Goal: Task Accomplishment & Management: Manage account settings

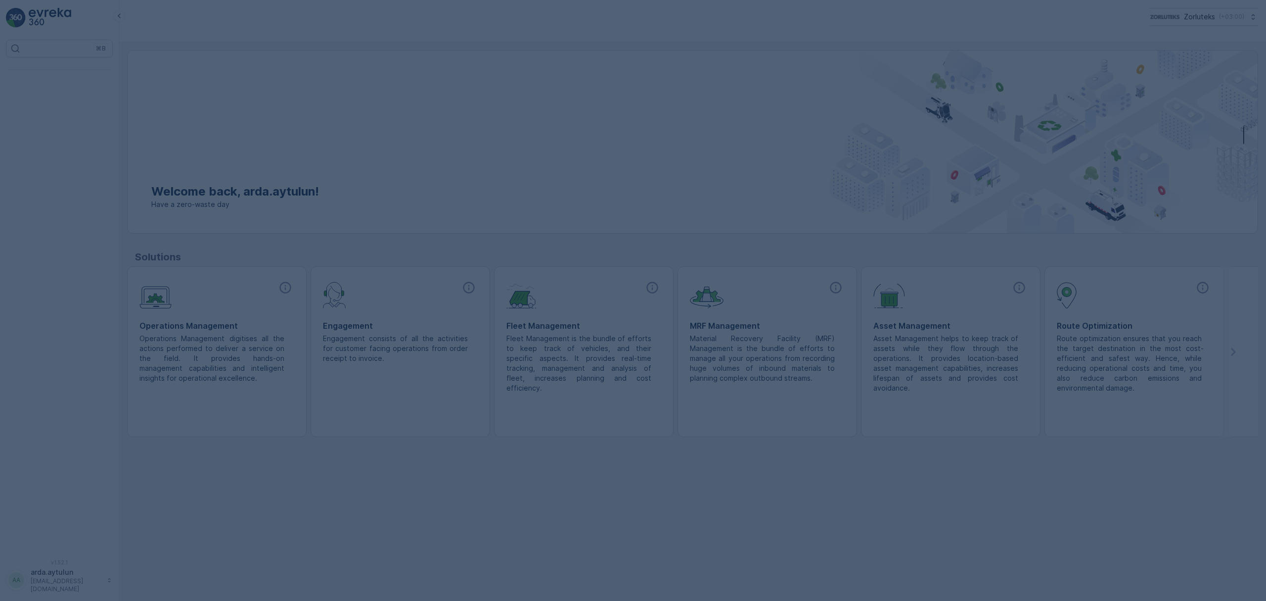
click at [1063, 68] on div at bounding box center [633, 300] width 1266 height 601
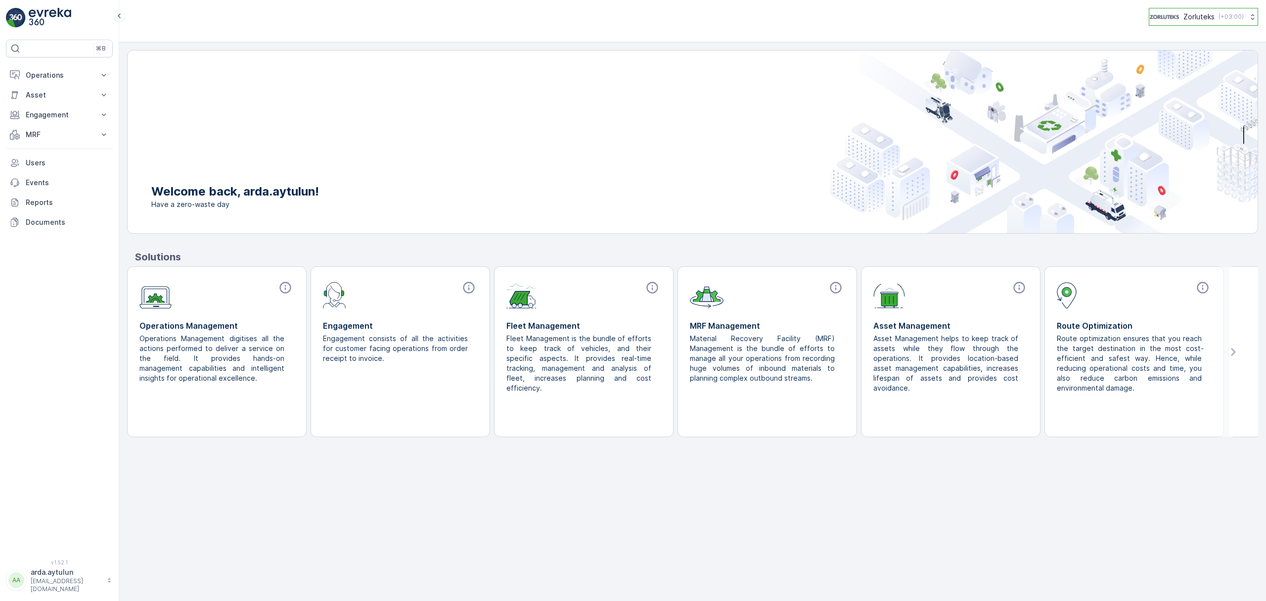
click at [1172, 19] on img at bounding box center [1165, 16] width 30 height 11
drag, startPoint x: 1003, startPoint y: 20, endPoint x: 598, endPoint y: 63, distance: 407.9
click at [999, 22] on div "Zorluteks ( +03:00 )" at bounding box center [692, 17] width 1131 height 18
click at [83, 586] on p "[EMAIL_ADDRESS][DOMAIN_NAME]" at bounding box center [66, 585] width 71 height 16
click at [38, 135] on p "MRF" at bounding box center [59, 135] width 67 height 10
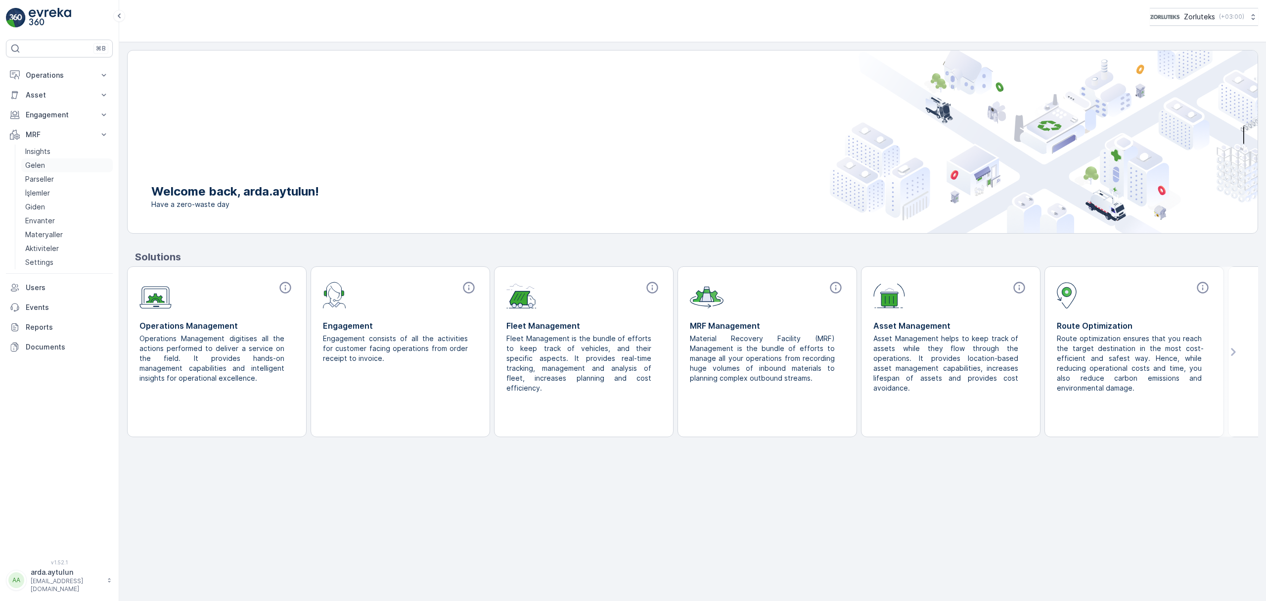
click at [60, 164] on link "Gelen" at bounding box center [67, 165] width 92 height 14
